Goal: Task Accomplishment & Management: Use online tool/utility

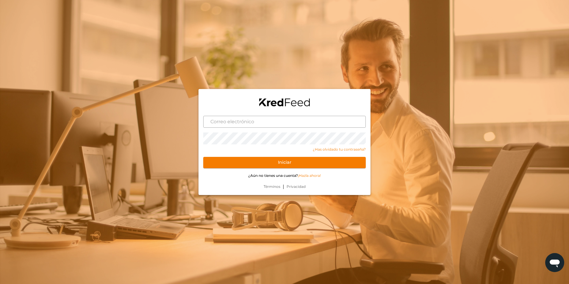
click at [270, 127] on input "text" at bounding box center [284, 122] width 163 height 12
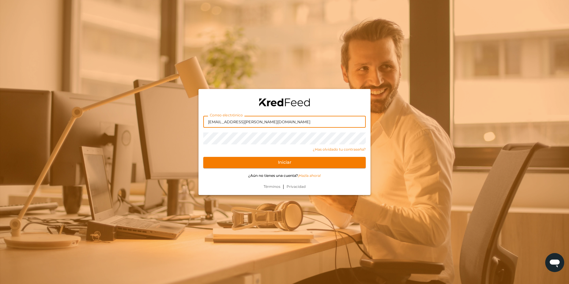
type input "dieter@voss.com.mx"
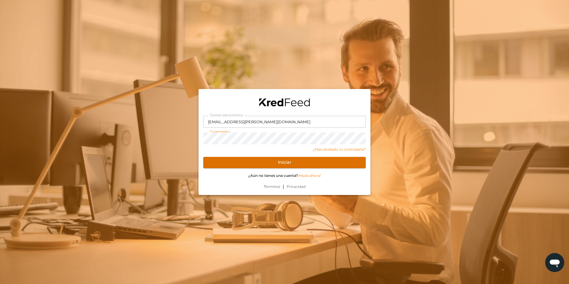
click at [342, 163] on button "Iniciar" at bounding box center [284, 162] width 163 height 11
